Goal: Transaction & Acquisition: Download file/media

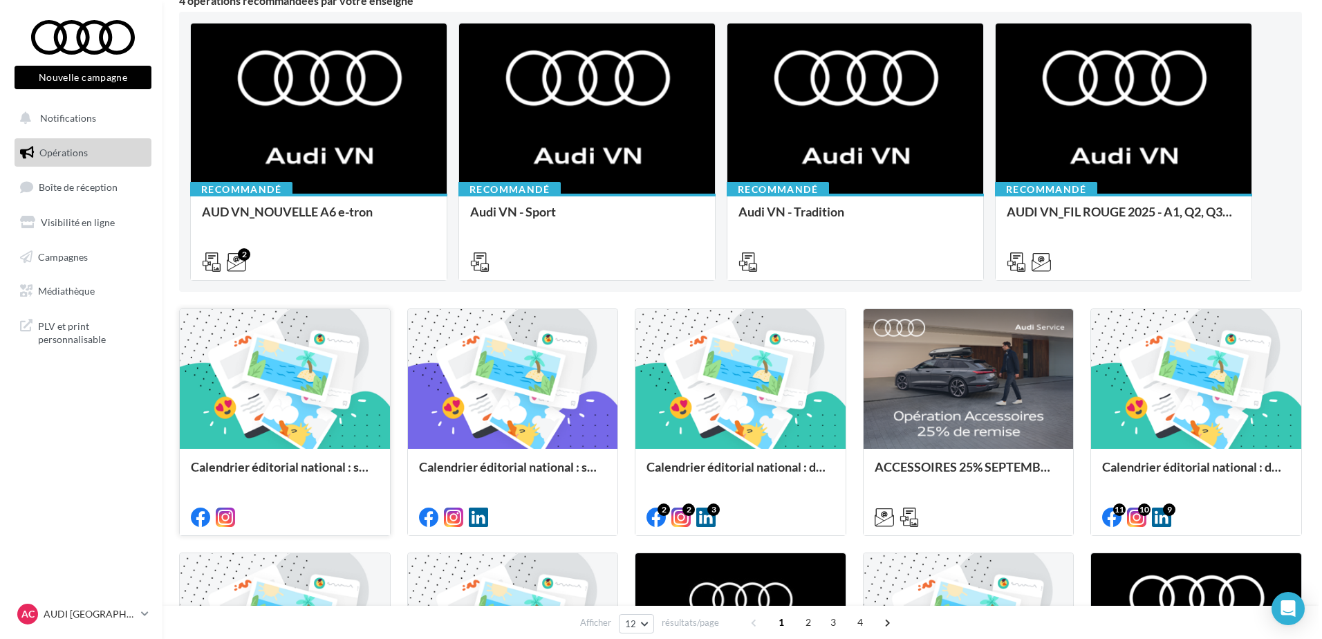
scroll to position [138, 0]
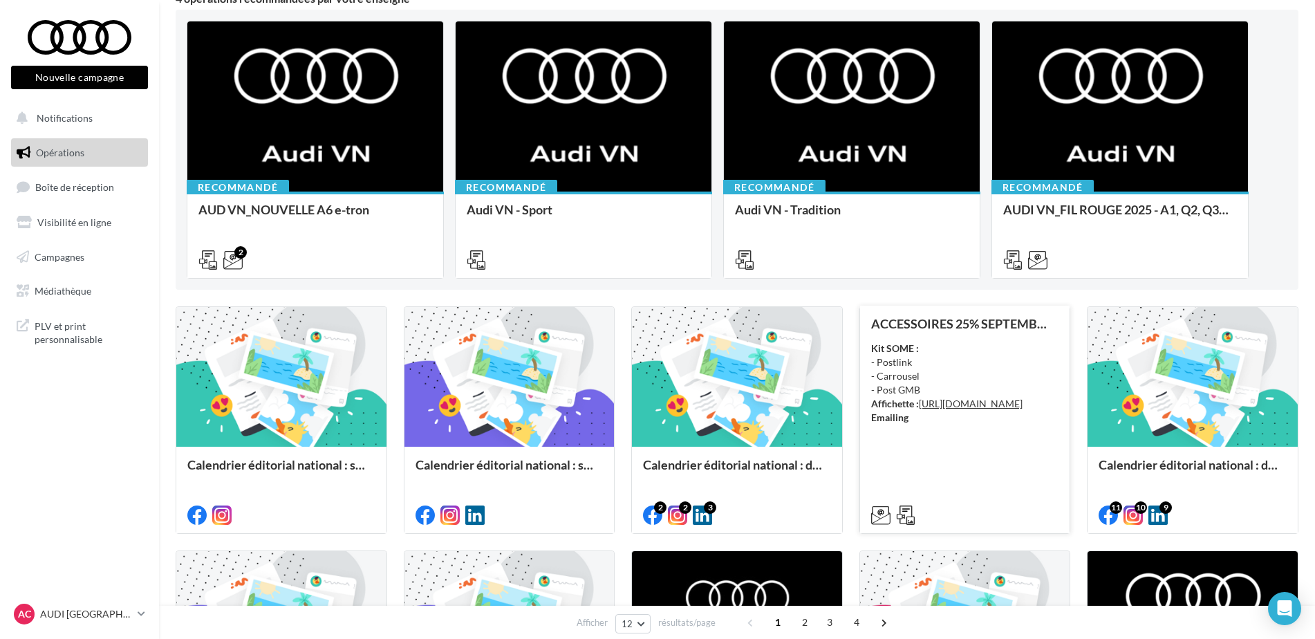
click at [1027, 425] on div "Kit SOME : - Postlink - Carrousel - Post GMB Affichette : [URL][DOMAIN_NAME] Em…" at bounding box center [965, 383] width 188 height 83
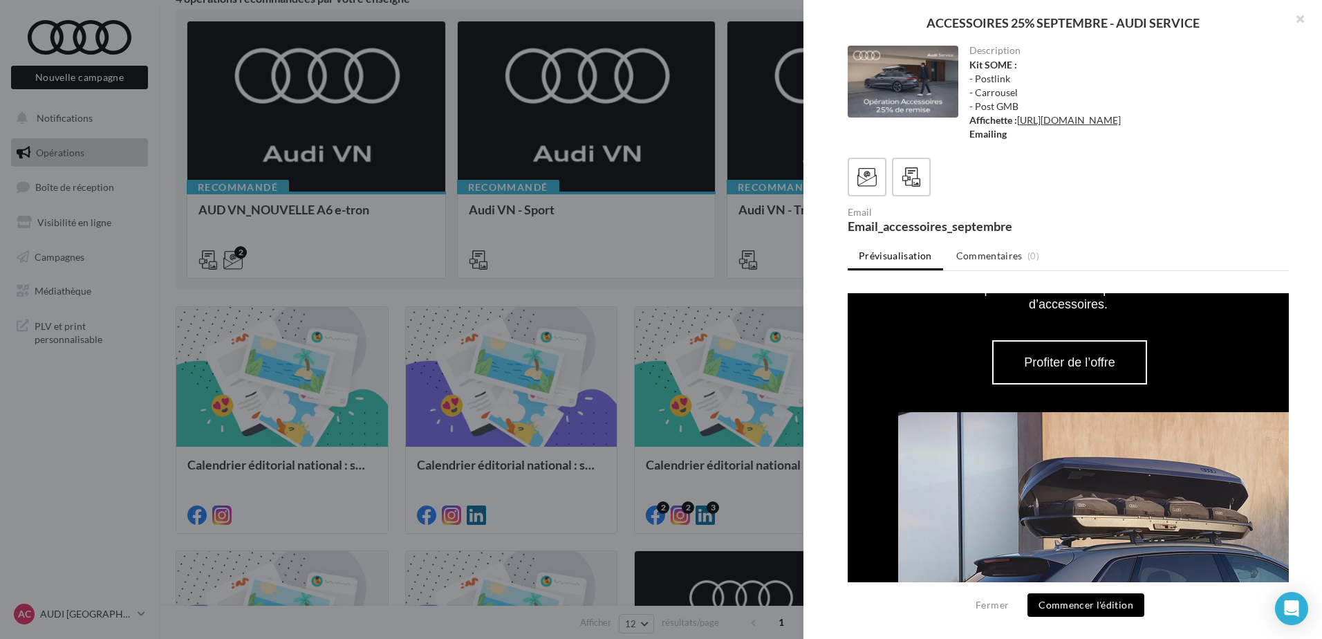
scroll to position [899, 0]
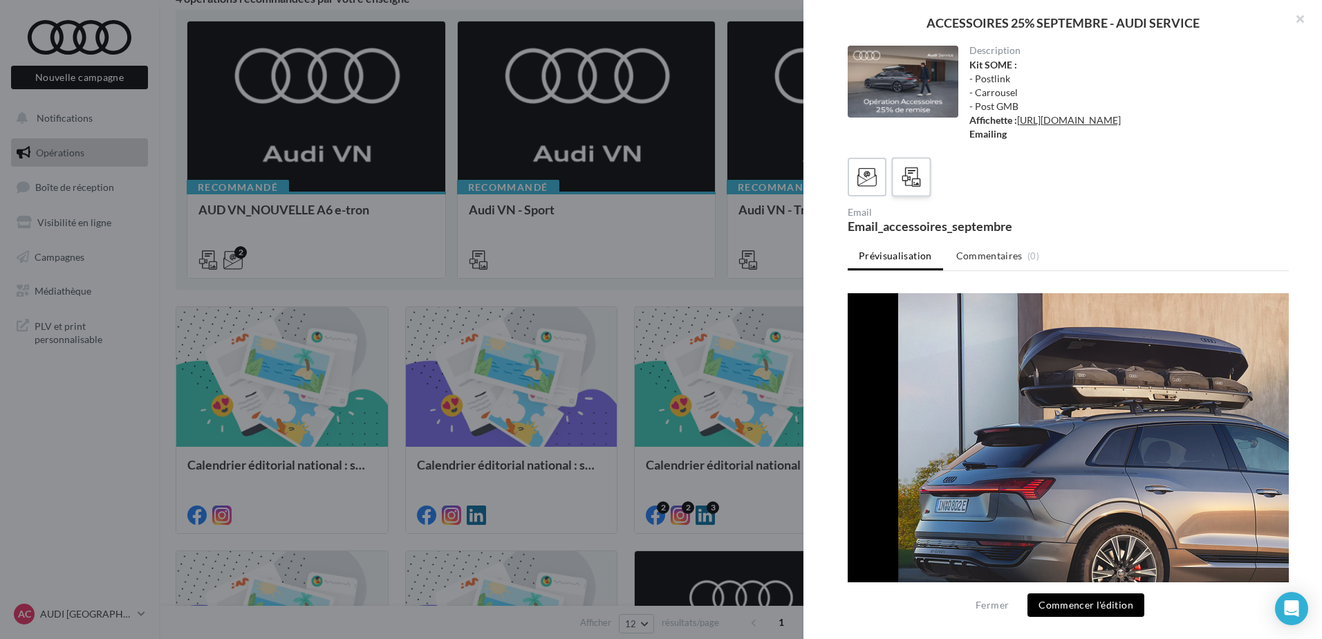
click at [922, 190] on div at bounding box center [912, 178] width 26 height 26
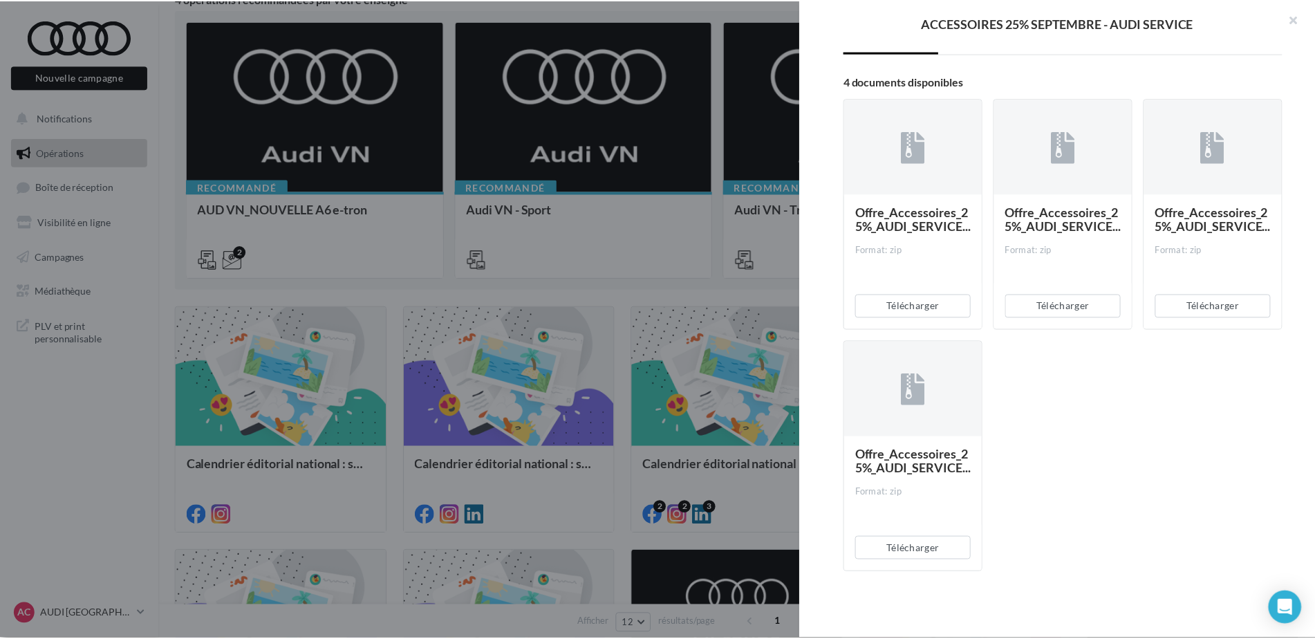
scroll to position [245, 0]
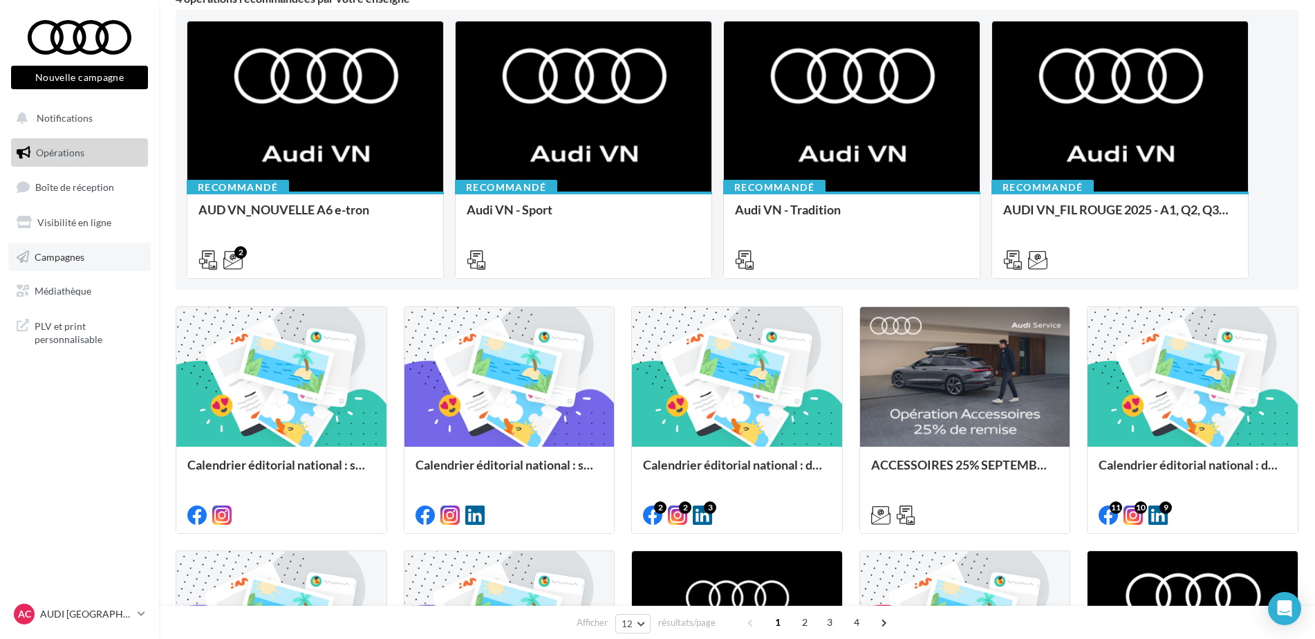
click at [62, 261] on span "Campagnes" at bounding box center [60, 256] width 50 height 12
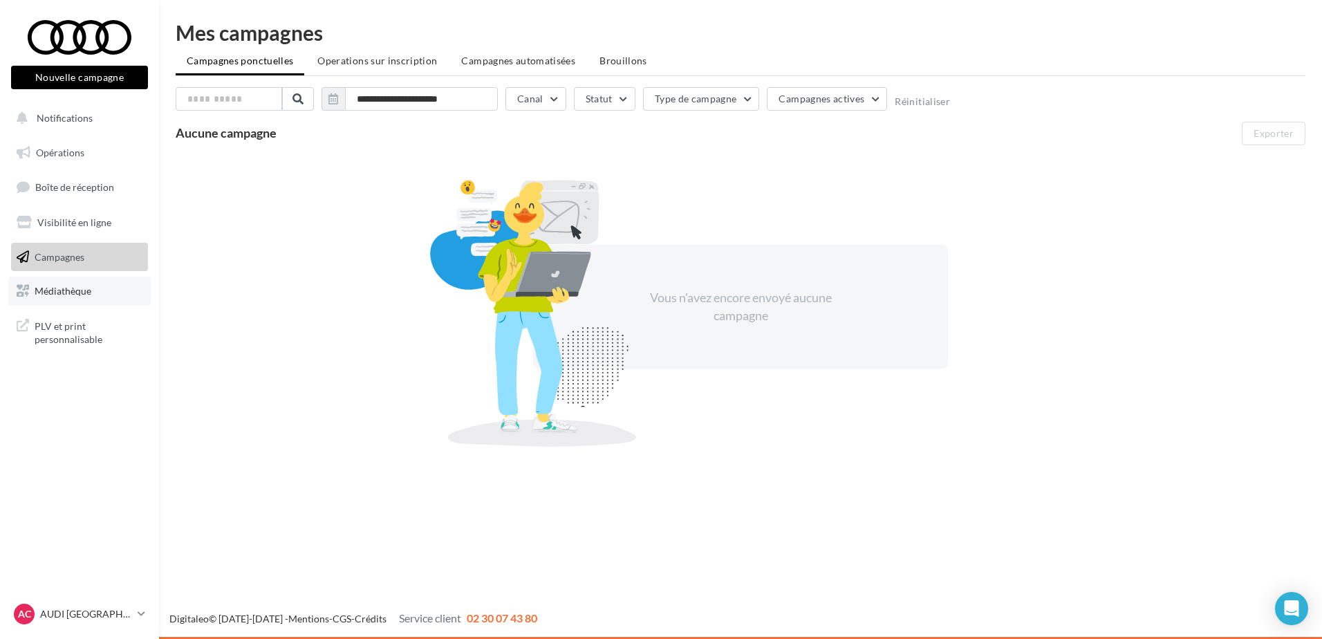
click at [75, 288] on span "Médiathèque" at bounding box center [63, 291] width 57 height 12
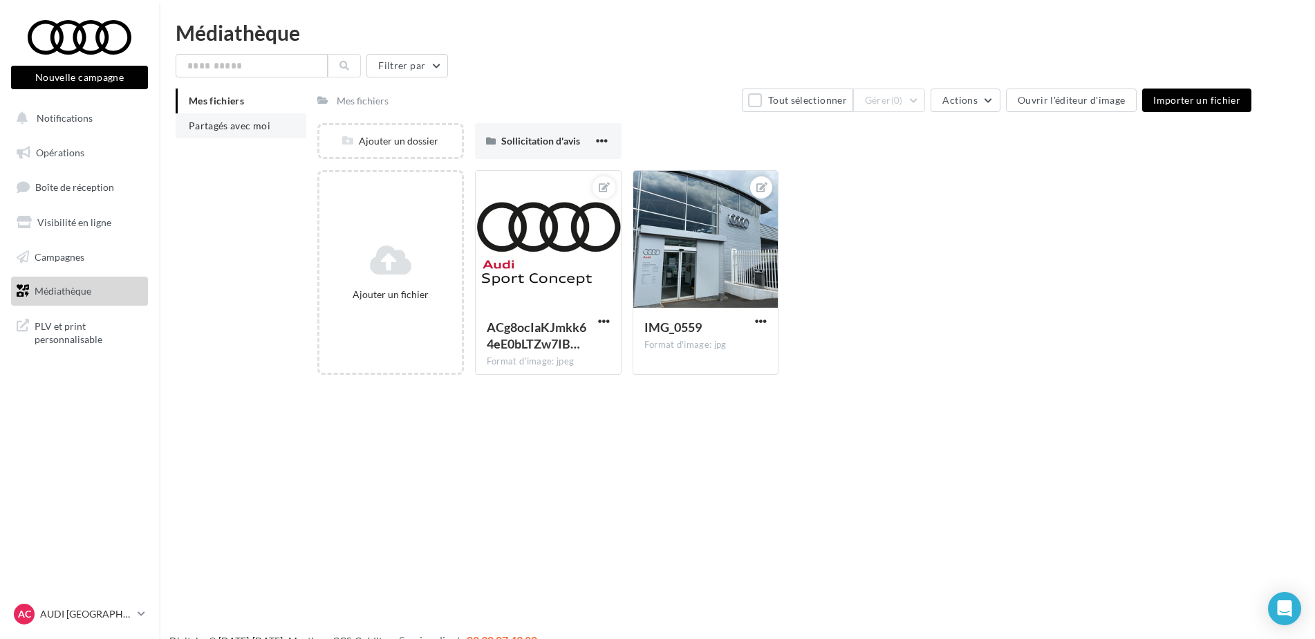
click at [221, 128] on span "Partagés avec moi" at bounding box center [230, 126] width 82 height 12
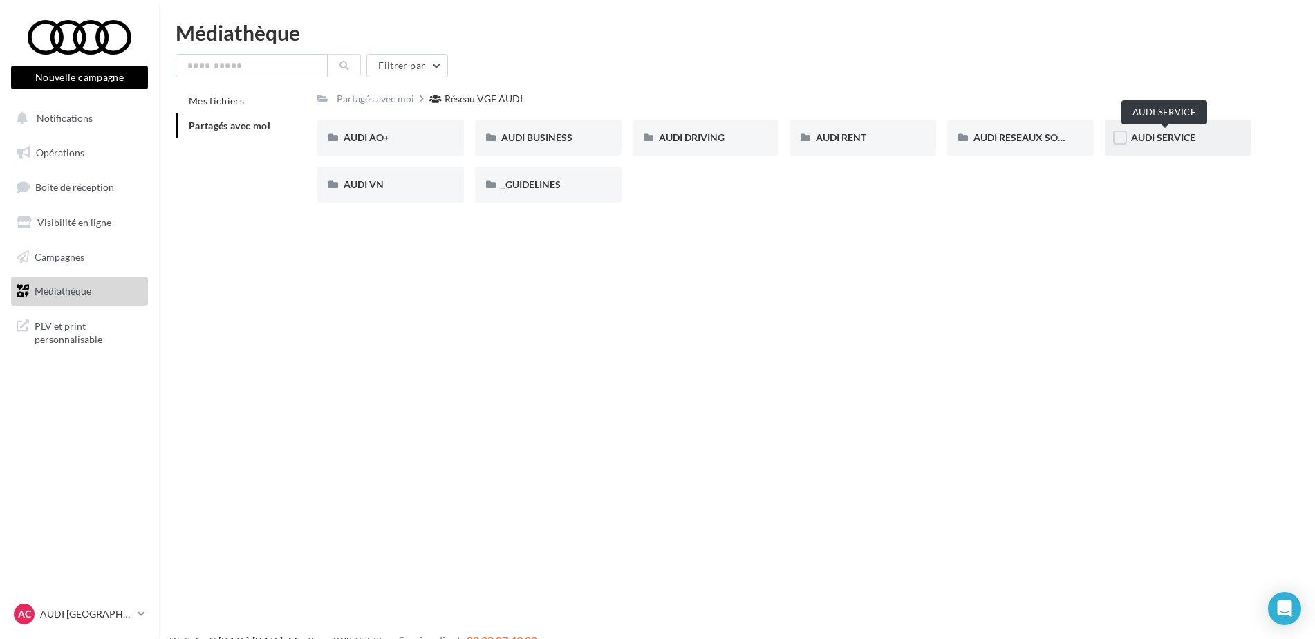
click at [1171, 137] on span "AUDI SERVICE" at bounding box center [1163, 137] width 64 height 12
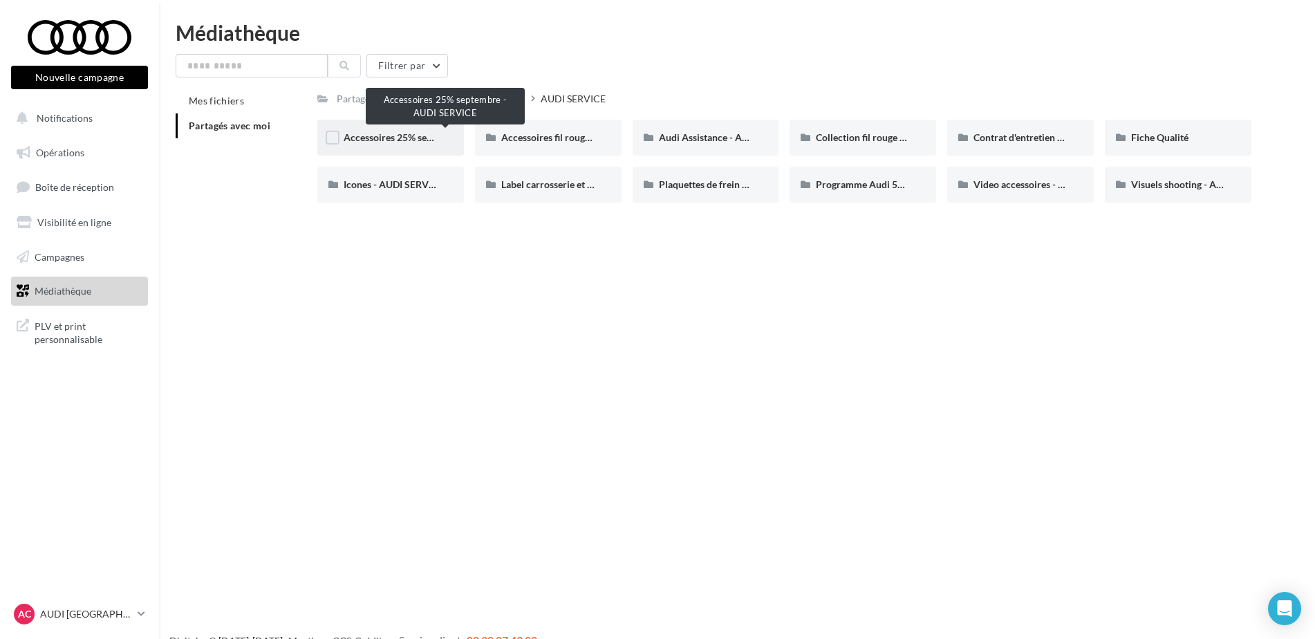
click at [423, 142] on span "Accessoires 25% septembre - AUDI SERVICE" at bounding box center [440, 137] width 192 height 12
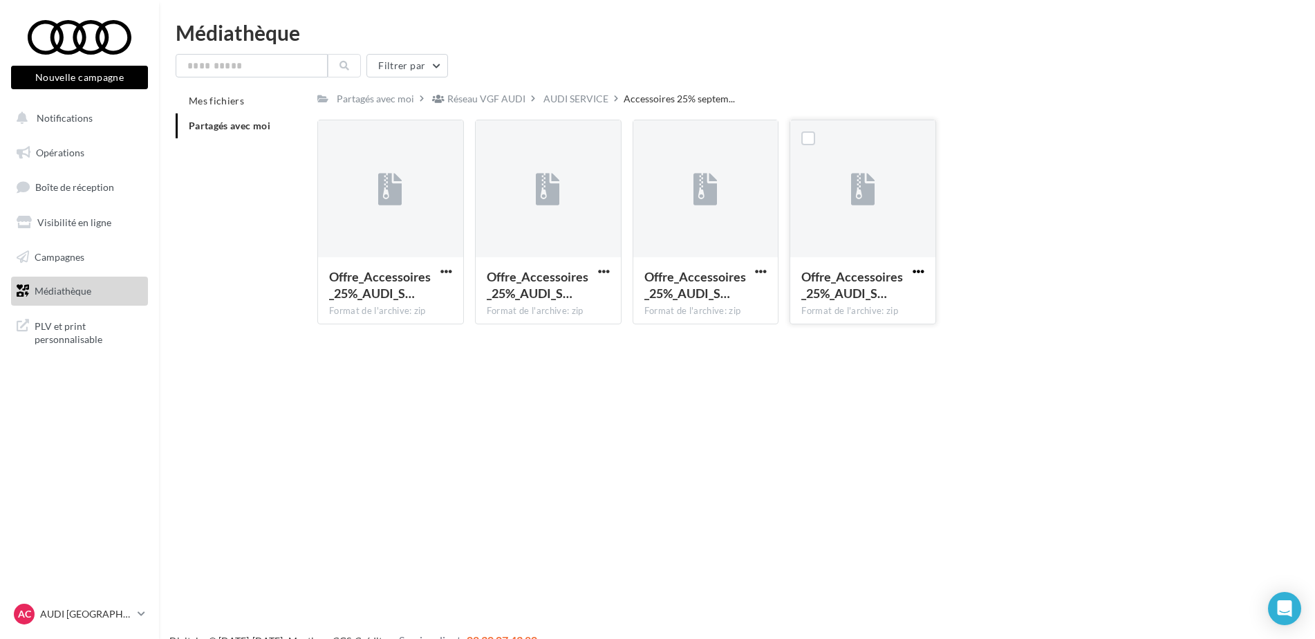
click at [920, 272] on span "button" at bounding box center [919, 272] width 12 height 12
click at [874, 299] on button "Télécharger" at bounding box center [858, 299] width 138 height 36
drag, startPoint x: 849, startPoint y: 37, endPoint x: 979, endPoint y: 1, distance: 134.7
click at [849, 37] on div "Médiathèque" at bounding box center [737, 32] width 1123 height 21
